Goal: Find specific page/section: Find specific page/section

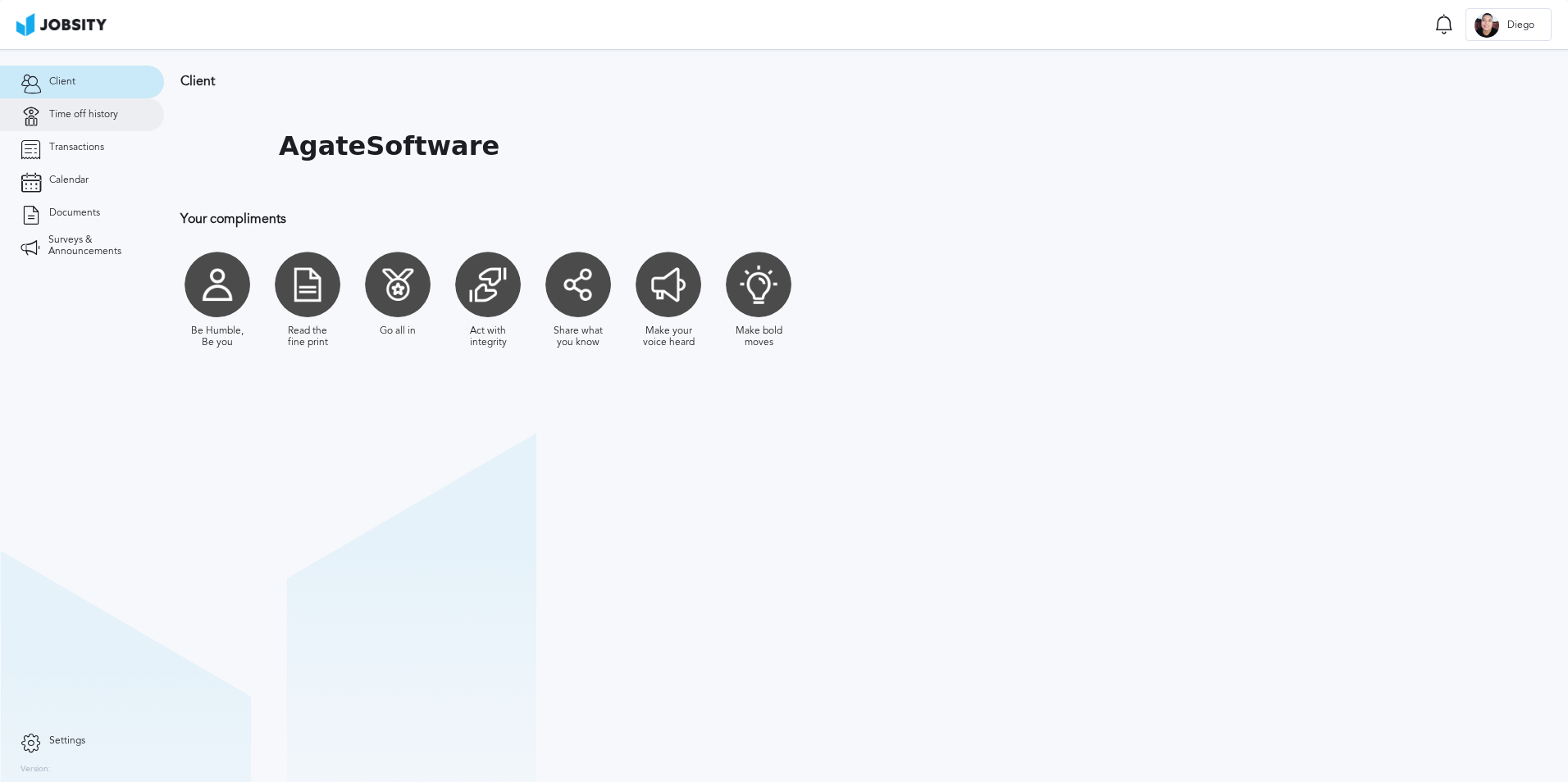
click at [103, 114] on span "Time off history" at bounding box center [83, 115] width 69 height 12
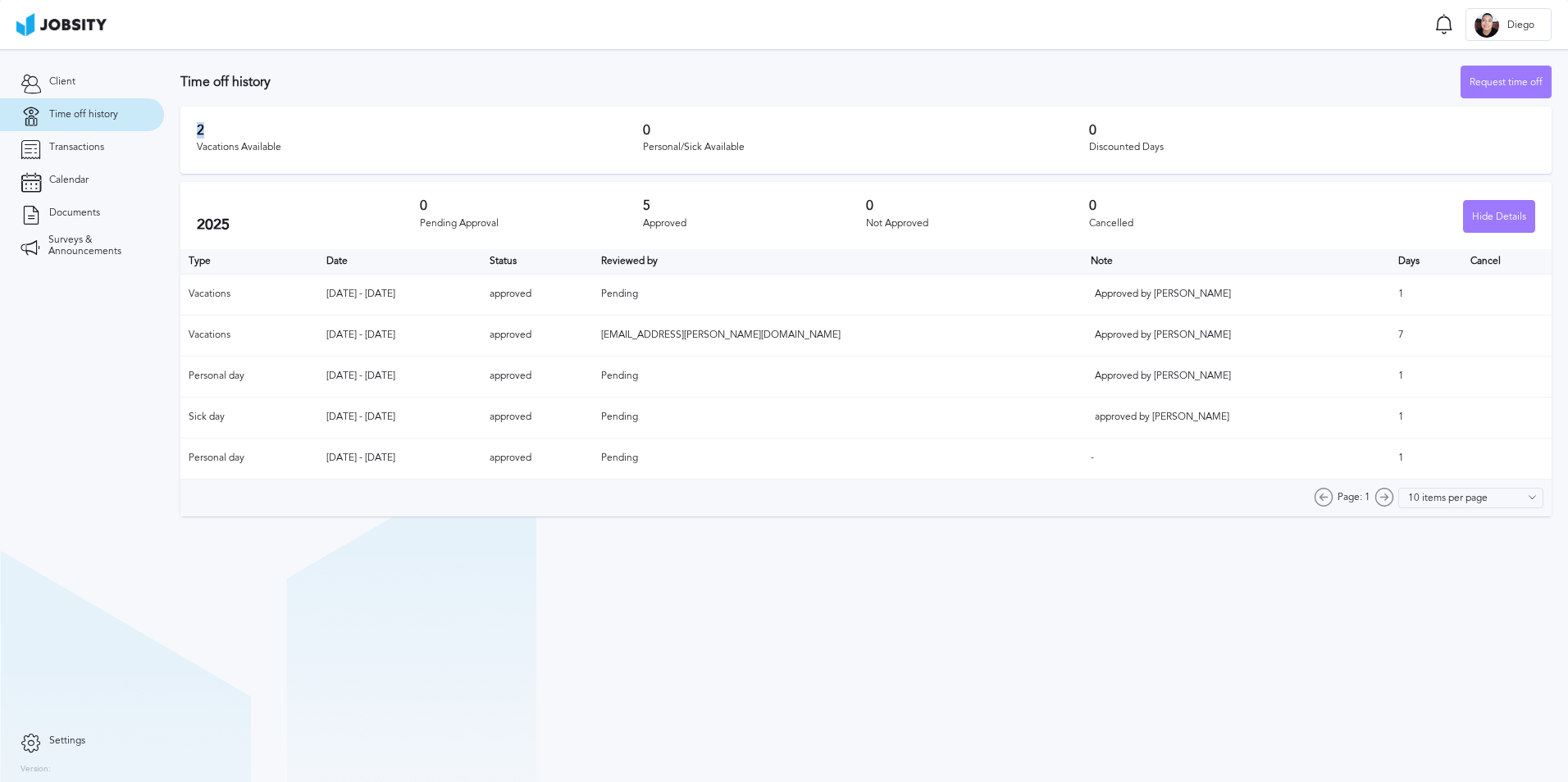
drag, startPoint x: 227, startPoint y: 132, endPoint x: 192, endPoint y: 130, distance: 35.1
click at [192, 130] on div "2 Vacations Available 0 Personal/Sick Available 0 Discounted Days" at bounding box center [866, 140] width 1371 height 67
click at [76, 145] on span "Transactions" at bounding box center [76, 148] width 55 height 12
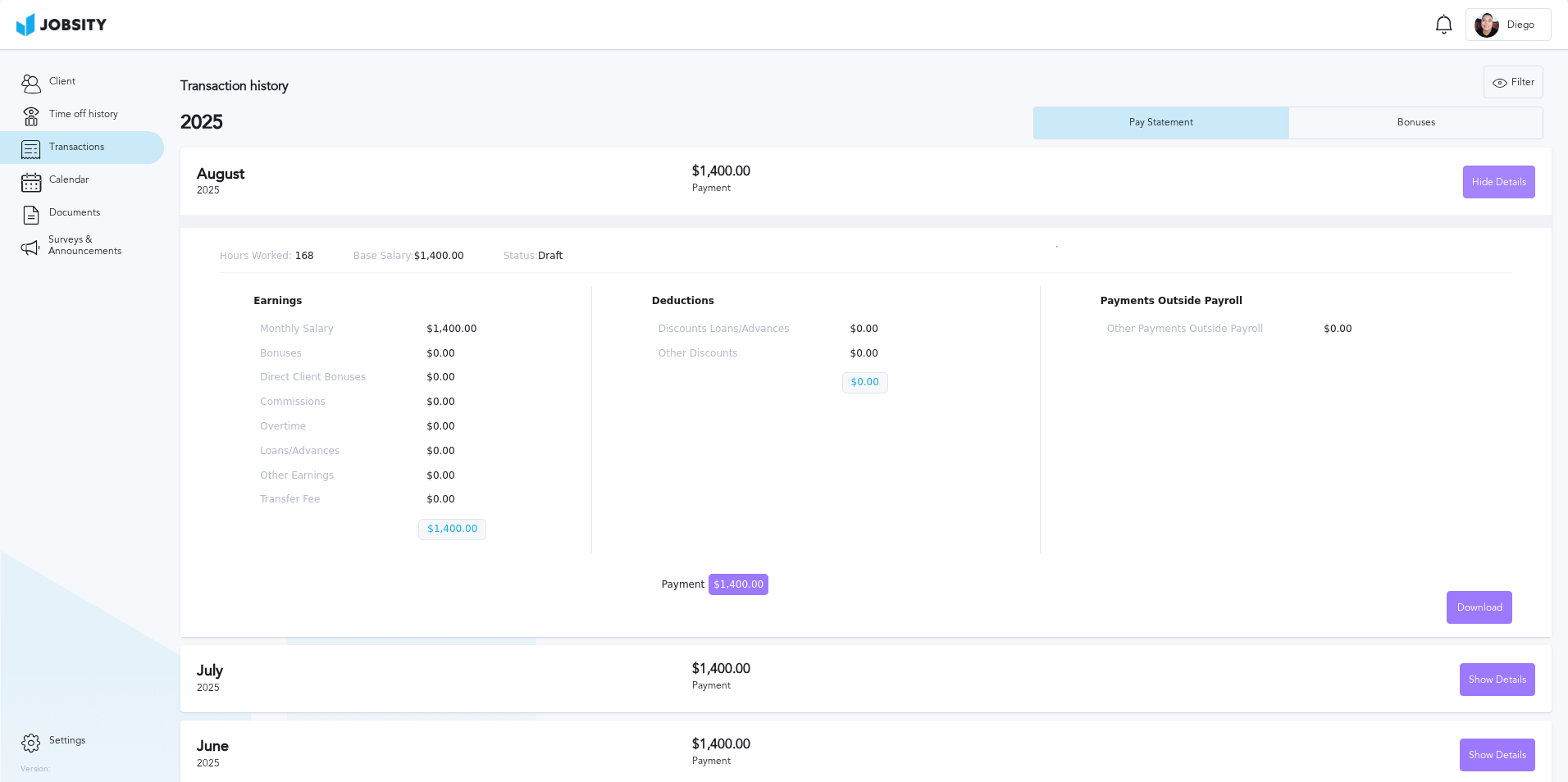
click at [1487, 193] on div "Hide Details" at bounding box center [1498, 182] width 70 height 33
